Goal: Transaction & Acquisition: Subscribe to service/newsletter

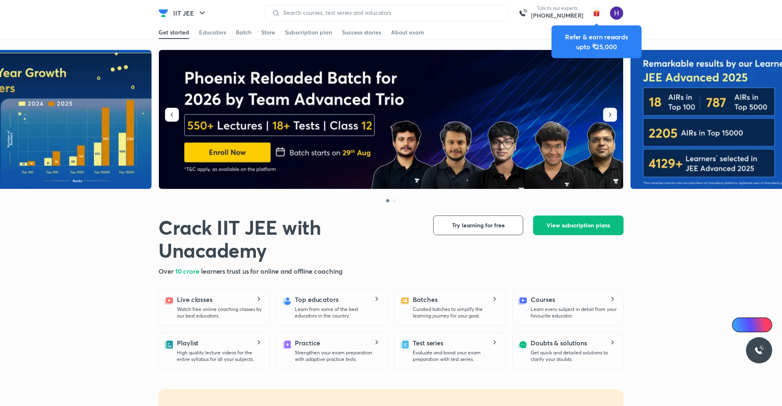
click at [609, 120] on button "button" at bounding box center [610, 115] width 14 height 14
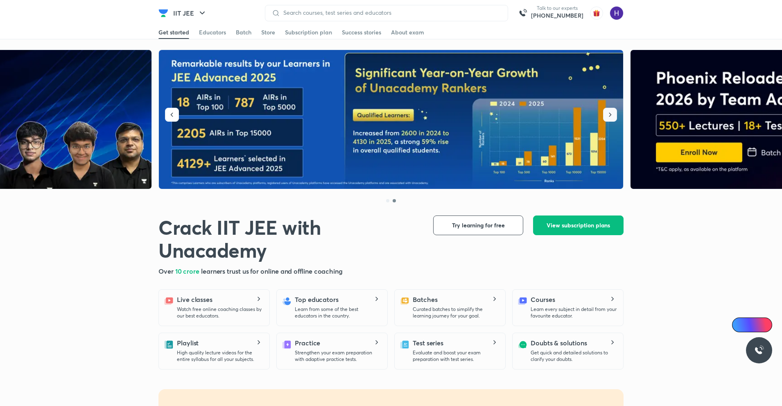
click at [609, 120] on button "button" at bounding box center [610, 115] width 14 height 14
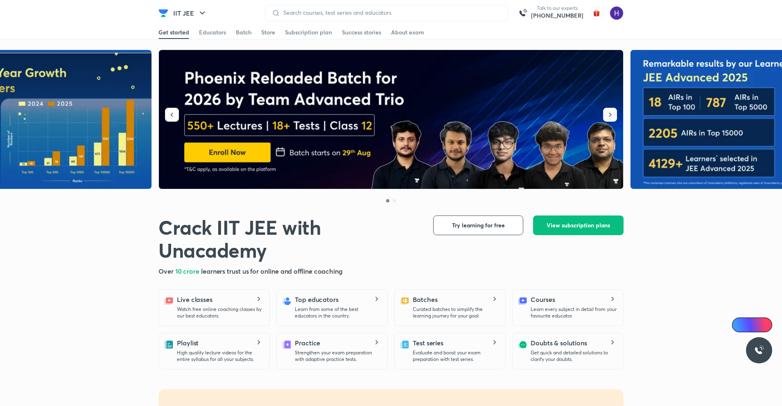
click at [605, 118] on button "button" at bounding box center [610, 115] width 14 height 14
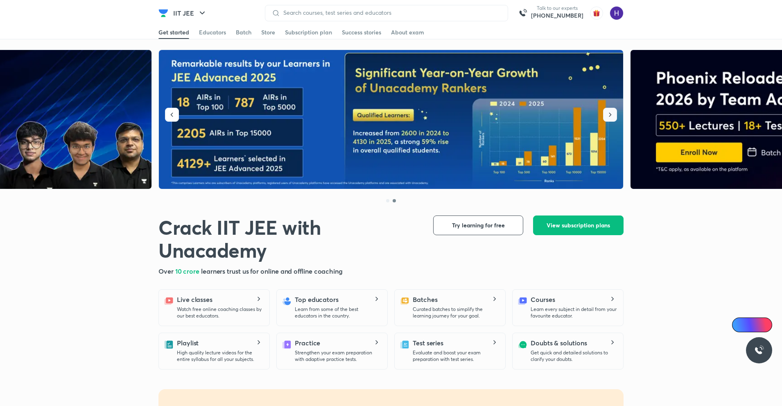
click at [605, 118] on button "button" at bounding box center [610, 115] width 14 height 14
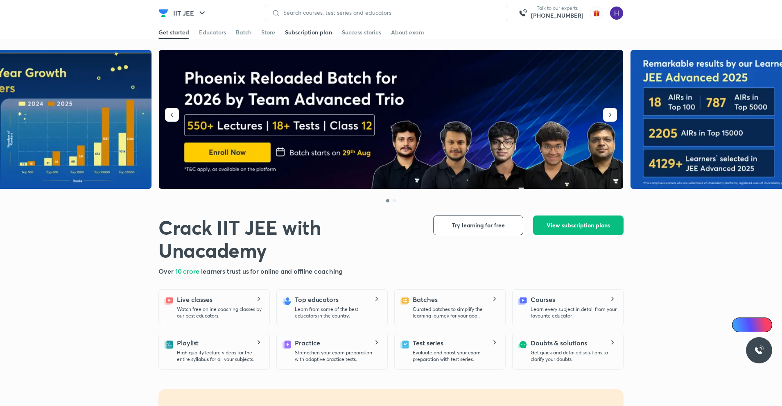
click at [323, 32] on div "Subscription plan" at bounding box center [308, 32] width 47 height 8
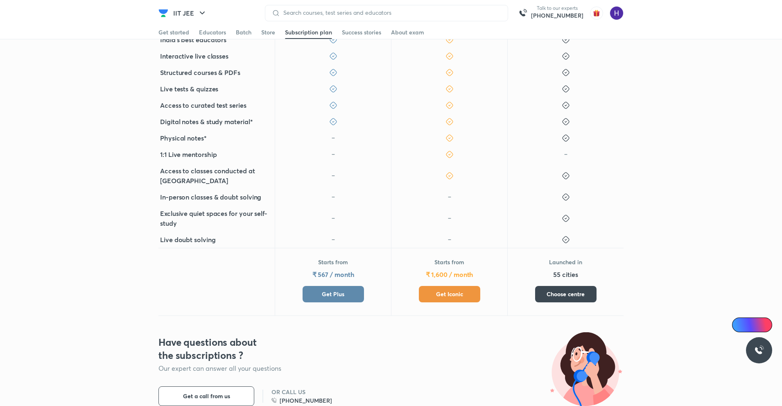
scroll to position [181, 0]
click at [330, 284] on div "Starts from ₹ 567 / month Get Plus" at bounding box center [333, 280] width 61 height 44
click at [327, 300] on button "Get Plus" at bounding box center [333, 294] width 61 height 16
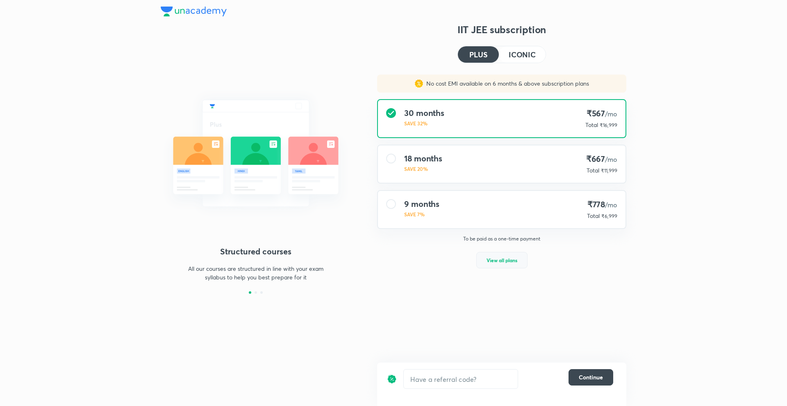
click at [492, 262] on span "View all plans" at bounding box center [501, 260] width 31 height 8
click at [463, 376] on input "text" at bounding box center [460, 378] width 114 height 19
type input "ua5"
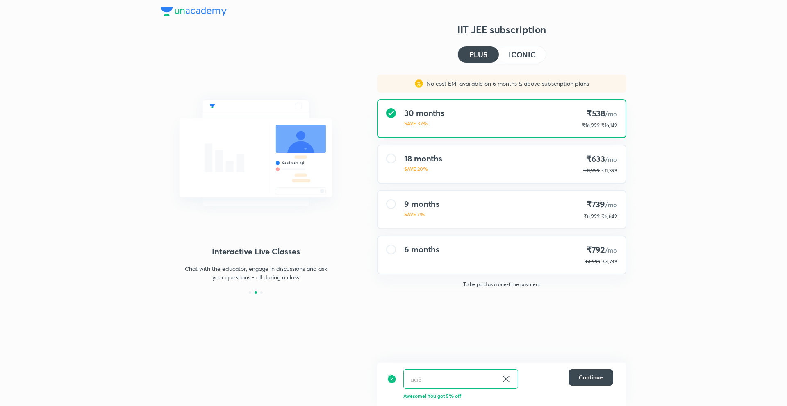
click at [506, 379] on icon at bounding box center [506, 379] width 6 height 6
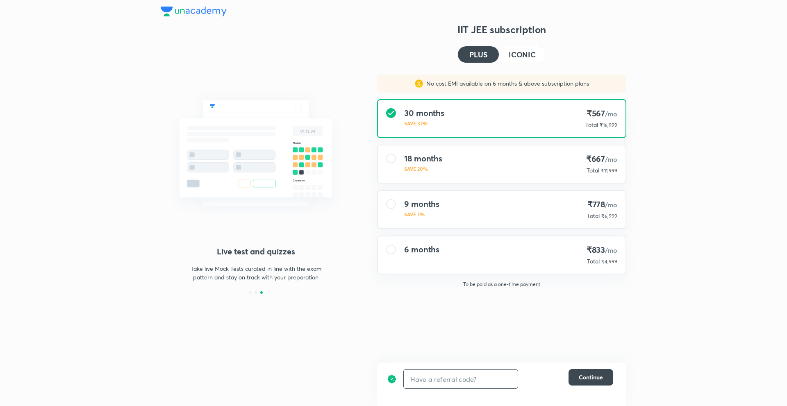
click at [518, 58] on h4 "ICONIC" at bounding box center [521, 54] width 27 height 7
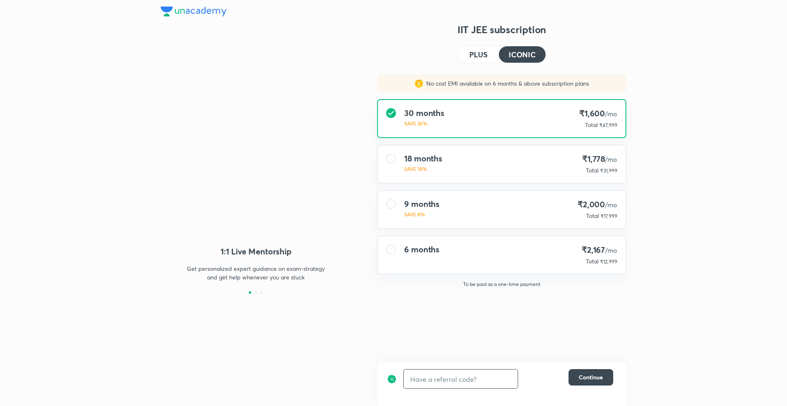
click at [469, 49] on button "PLUS" at bounding box center [478, 54] width 41 height 16
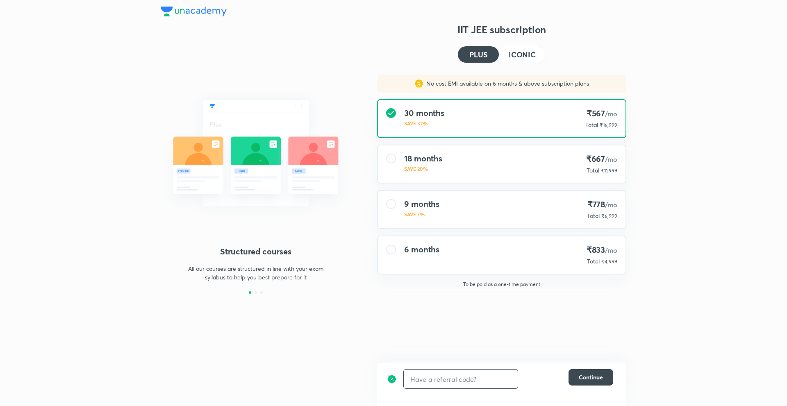
click at [515, 51] on h4 "ICONIC" at bounding box center [521, 54] width 27 height 7
click at [473, 54] on h4 "PLUS" at bounding box center [478, 54] width 18 height 7
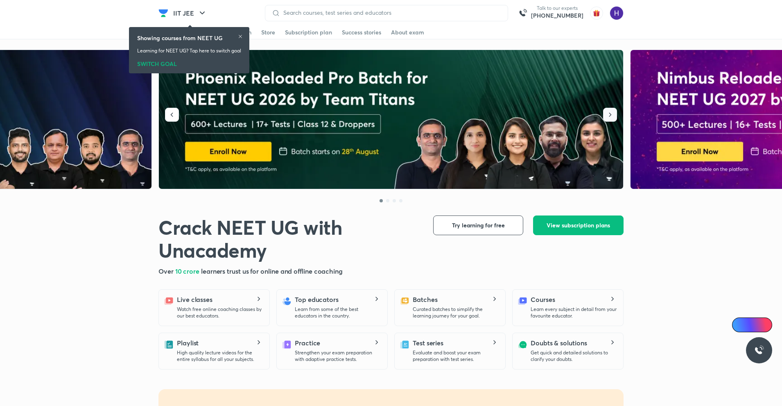
click at [608, 120] on button "button" at bounding box center [610, 115] width 14 height 14
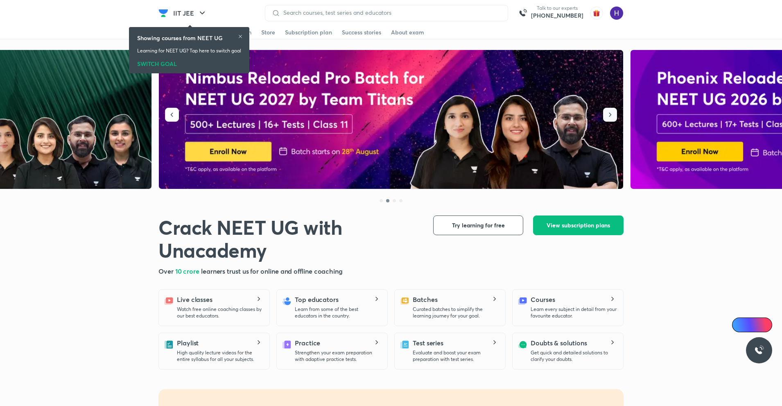
click at [608, 120] on button "button" at bounding box center [610, 115] width 14 height 14
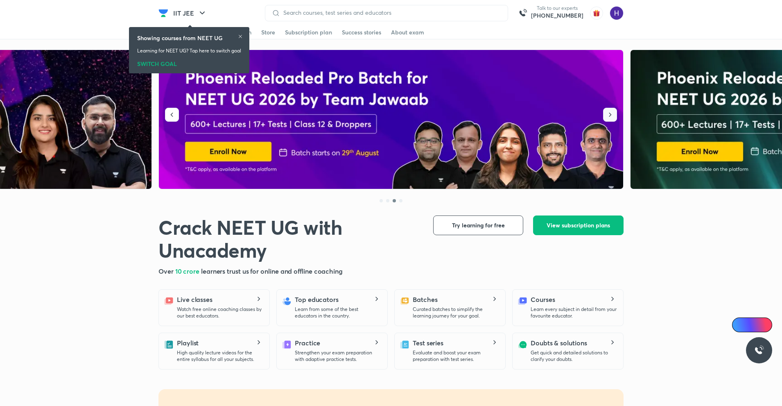
click at [608, 120] on button "button" at bounding box center [610, 115] width 14 height 14
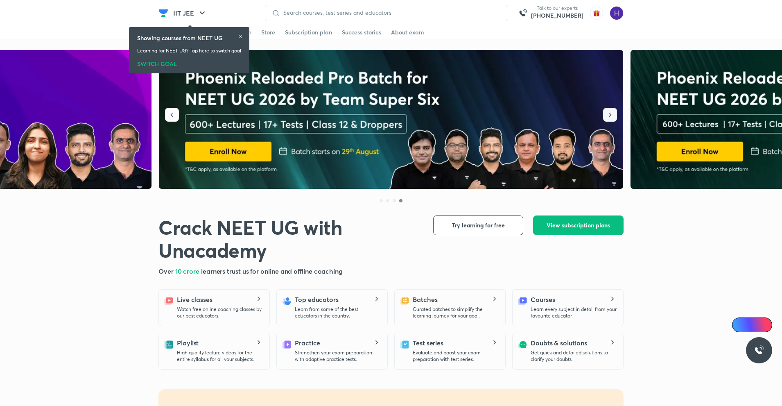
click at [608, 120] on button "button" at bounding box center [610, 115] width 14 height 14
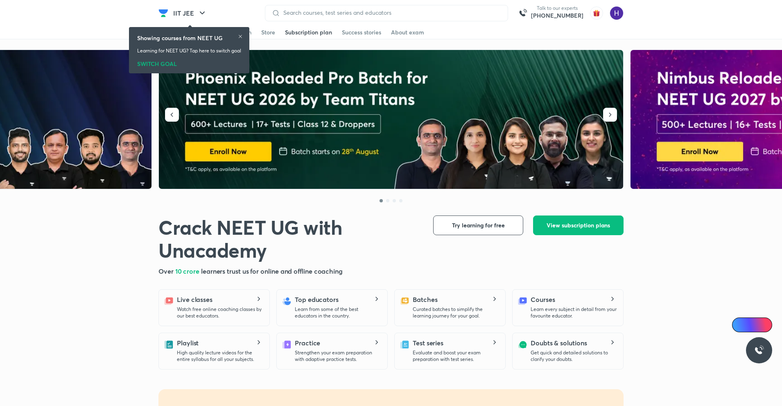
click at [325, 29] on div "Subscription plan" at bounding box center [308, 32] width 47 height 8
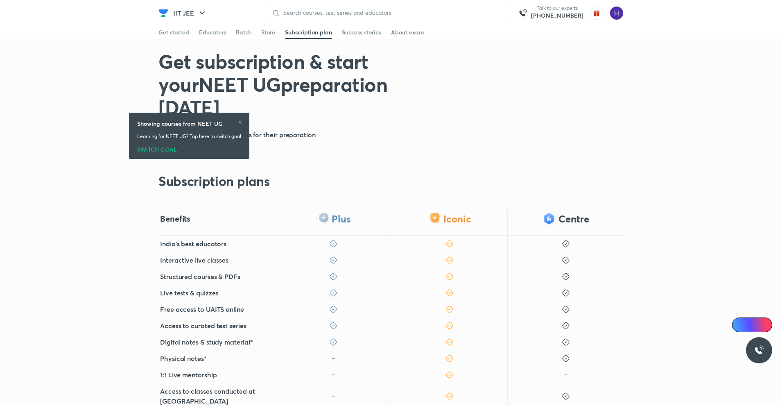
scroll to position [168, 0]
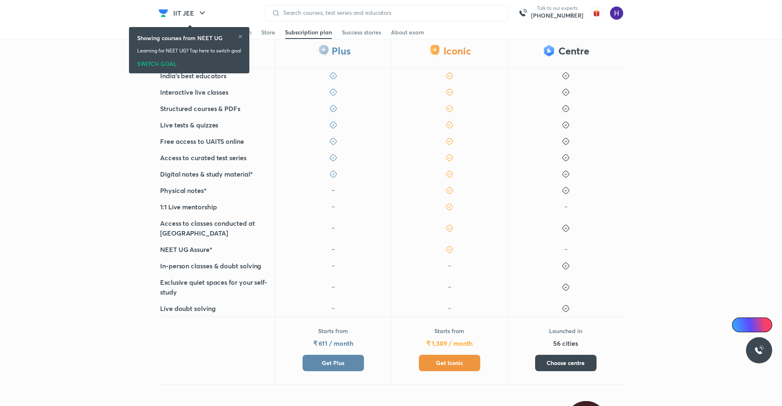
click at [317, 355] on button "Get Plus" at bounding box center [333, 363] width 61 height 16
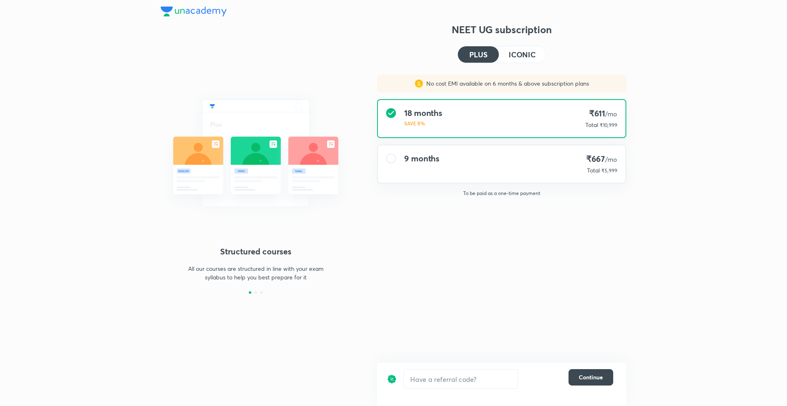
click at [516, 54] on h4 "ICONIC" at bounding box center [521, 54] width 27 height 7
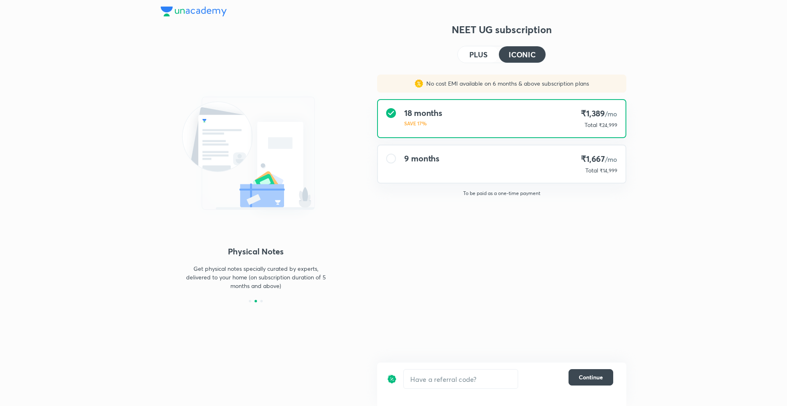
click at [473, 55] on h4 "PLUS" at bounding box center [478, 54] width 18 height 7
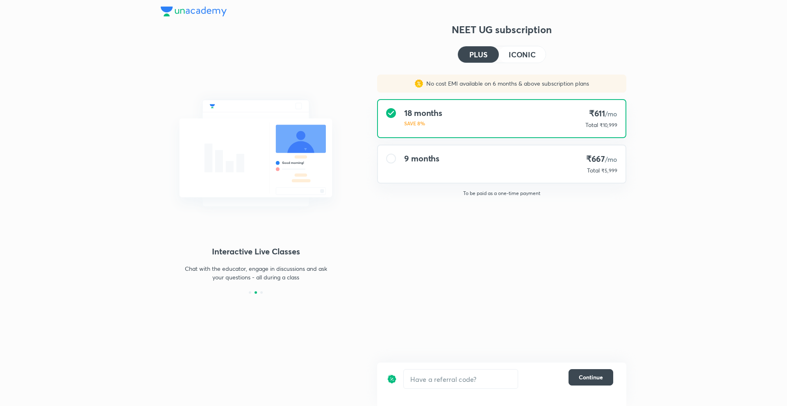
click at [619, 102] on div "18 months SAVE 8% ₹611 /mo Total ₹10,999" at bounding box center [501, 118] width 247 height 37
